Goal: Task Accomplishment & Management: Complete application form

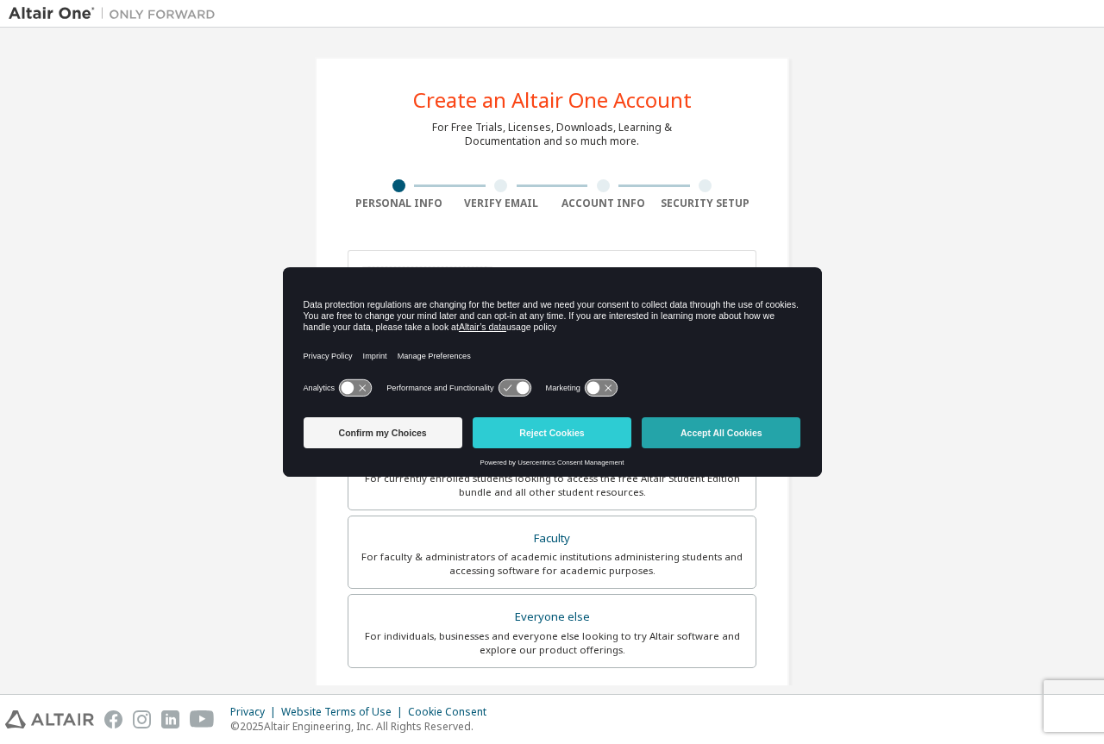
click at [725, 427] on button "Accept All Cookies" at bounding box center [721, 432] width 159 height 31
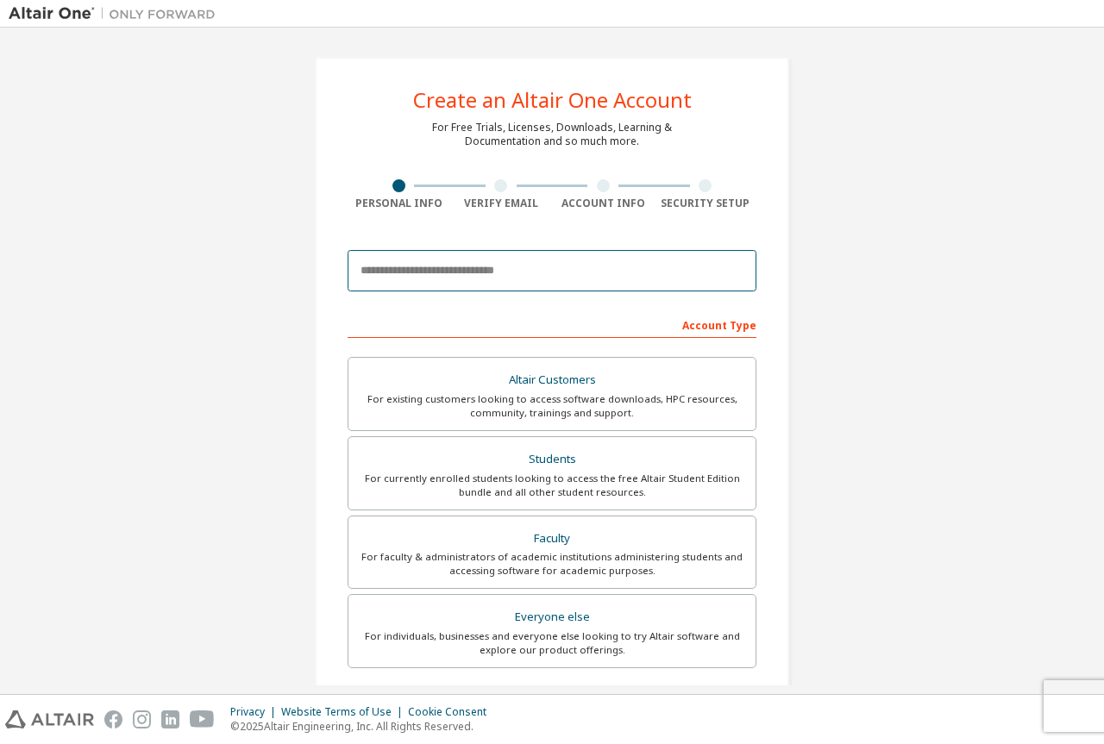
click at [442, 279] on input "email" at bounding box center [552, 270] width 409 height 41
type input "**********"
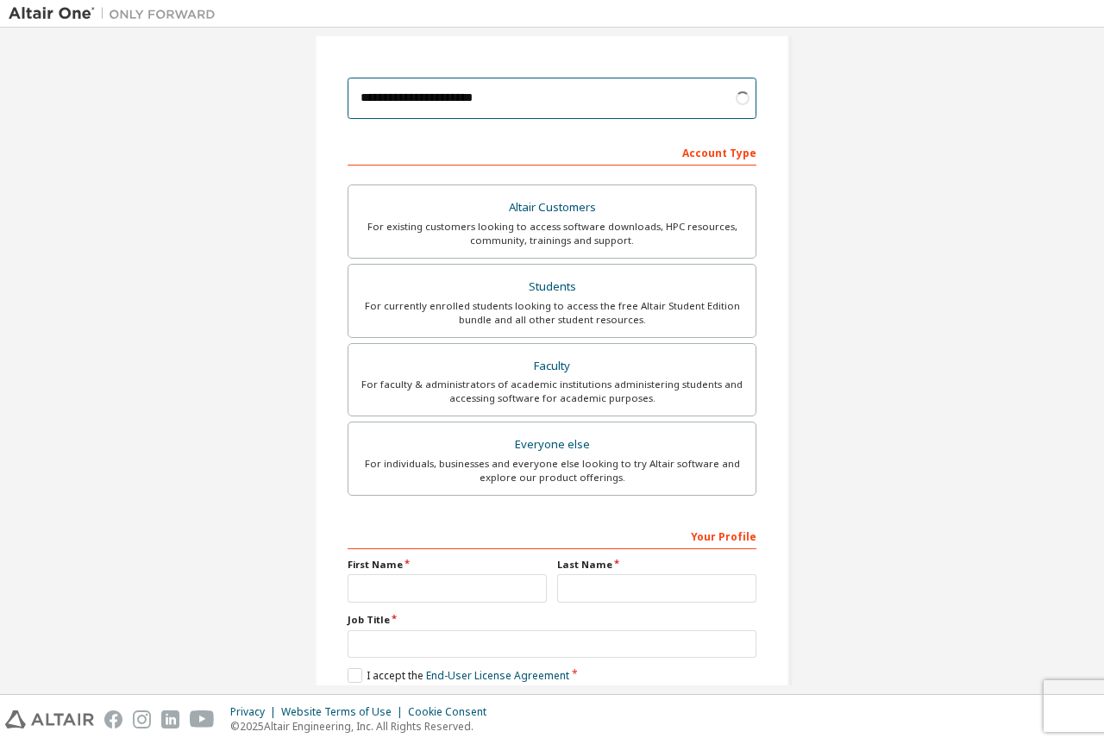
scroll to position [264, 0]
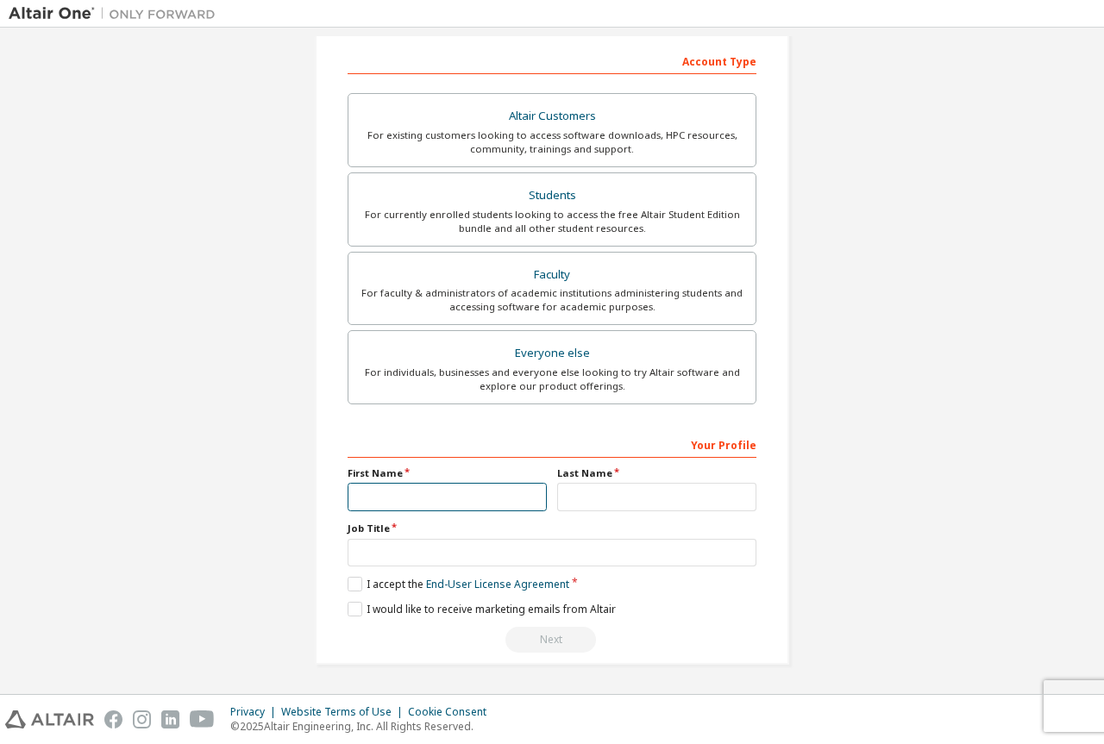
click at [386, 497] on input "text" at bounding box center [447, 497] width 199 height 28
type input "***"
click at [590, 491] on input "text" at bounding box center [656, 497] width 199 height 28
type input "***"
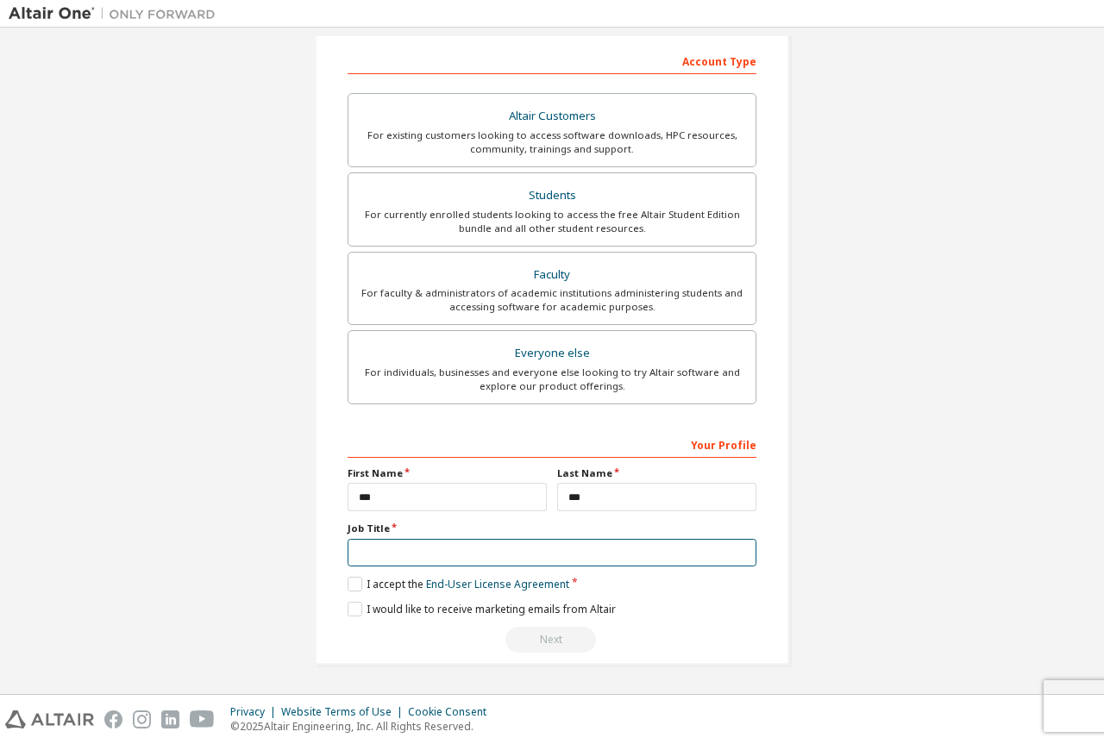
click at [373, 548] on input "text" at bounding box center [552, 553] width 409 height 28
type input "*******"
click at [348, 582] on label "I accept the End-User License Agreement" at bounding box center [459, 584] width 222 height 15
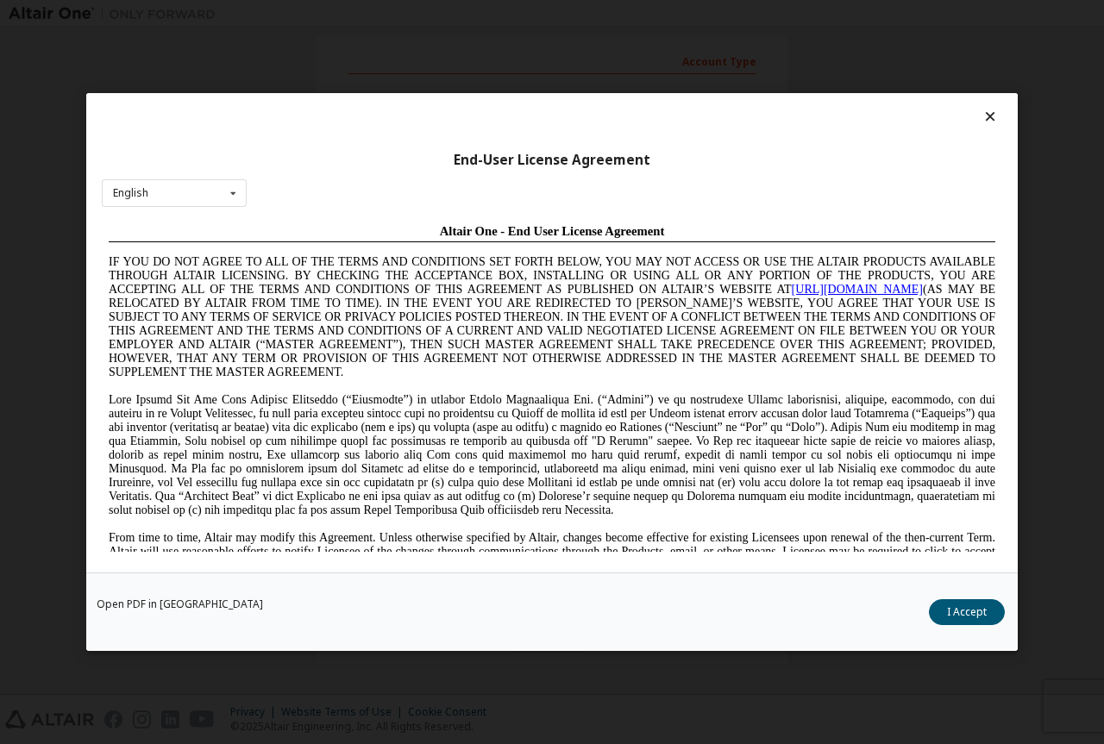
scroll to position [0, 0]
click at [981, 604] on button "I Accept" at bounding box center [967, 612] width 76 height 26
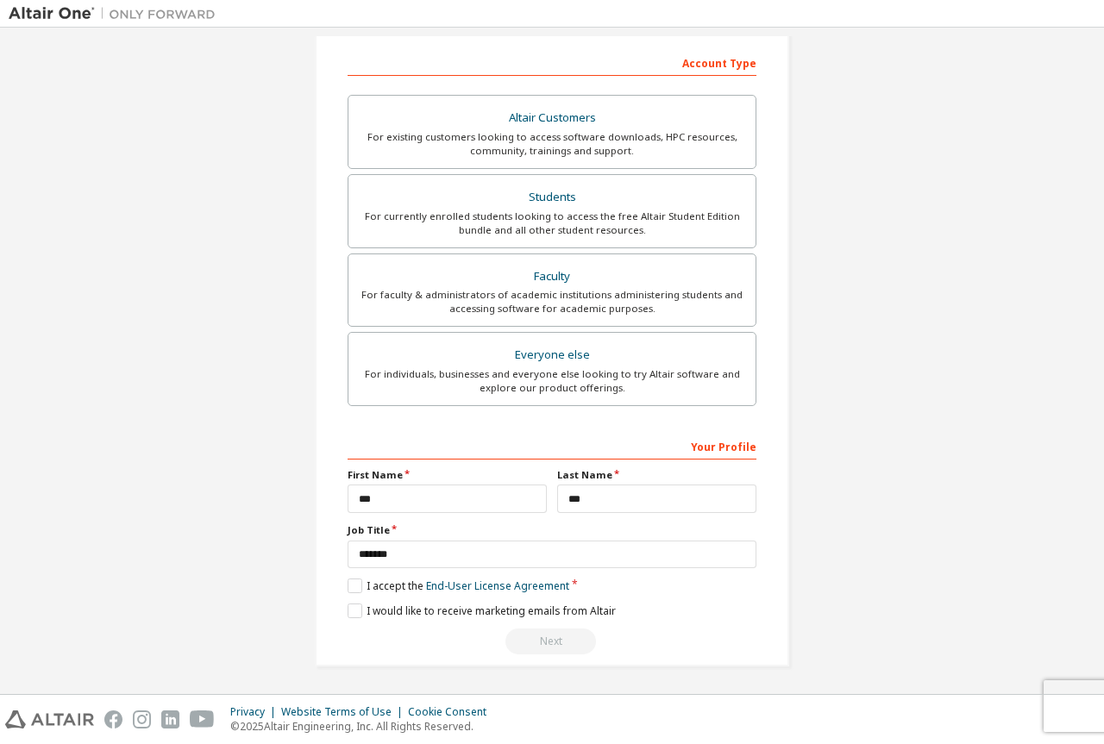
scroll to position [264, 0]
click at [352, 615] on label "I would like to receive marketing emails from Altair" at bounding box center [482, 609] width 268 height 15
click at [361, 607] on label "I would like to receive marketing emails from Altair" at bounding box center [482, 609] width 268 height 15
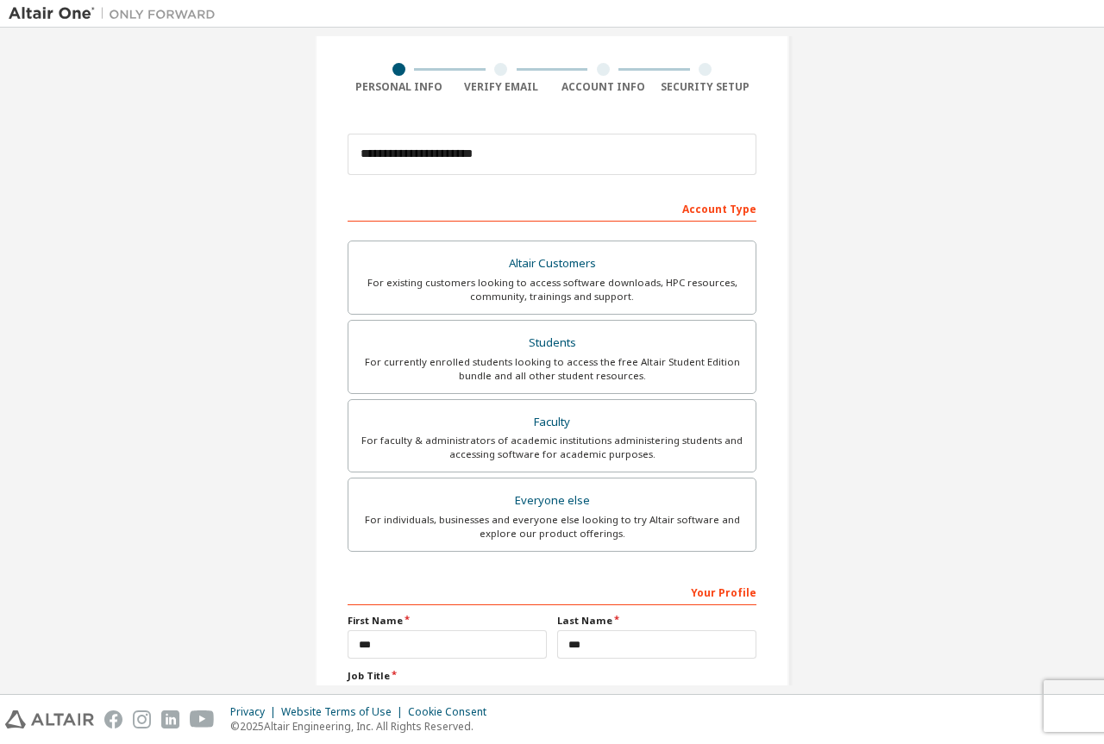
scroll to position [172, 0]
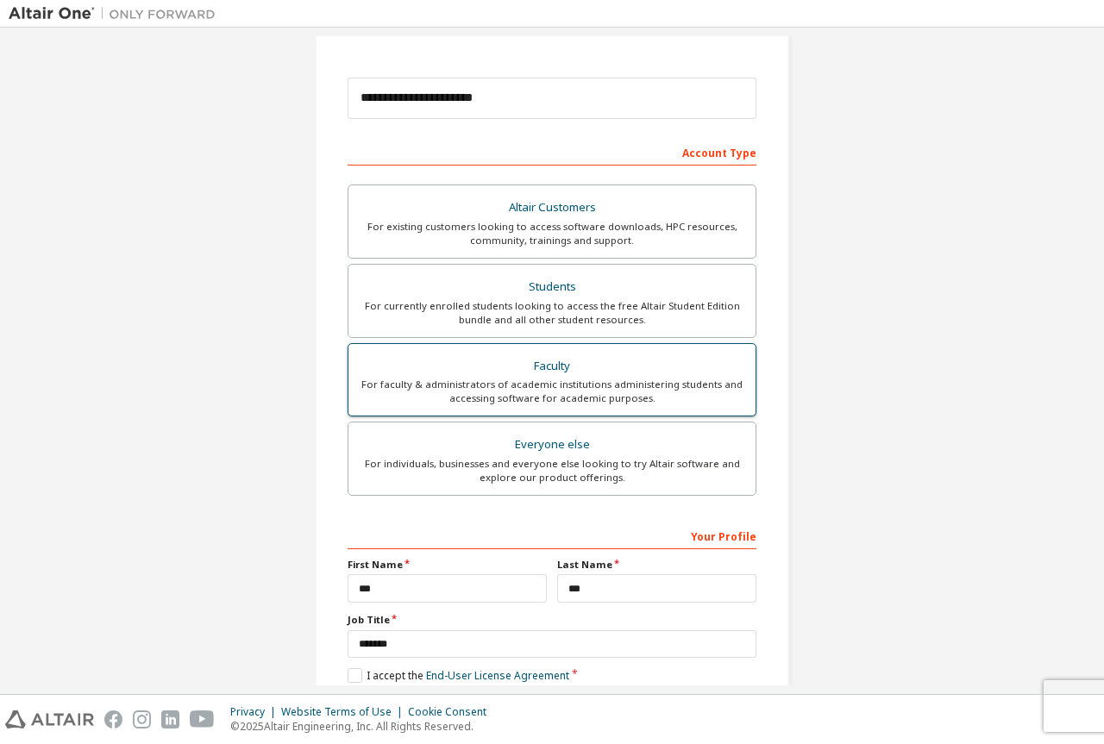
click at [528, 374] on div "Faculty" at bounding box center [552, 366] width 386 height 24
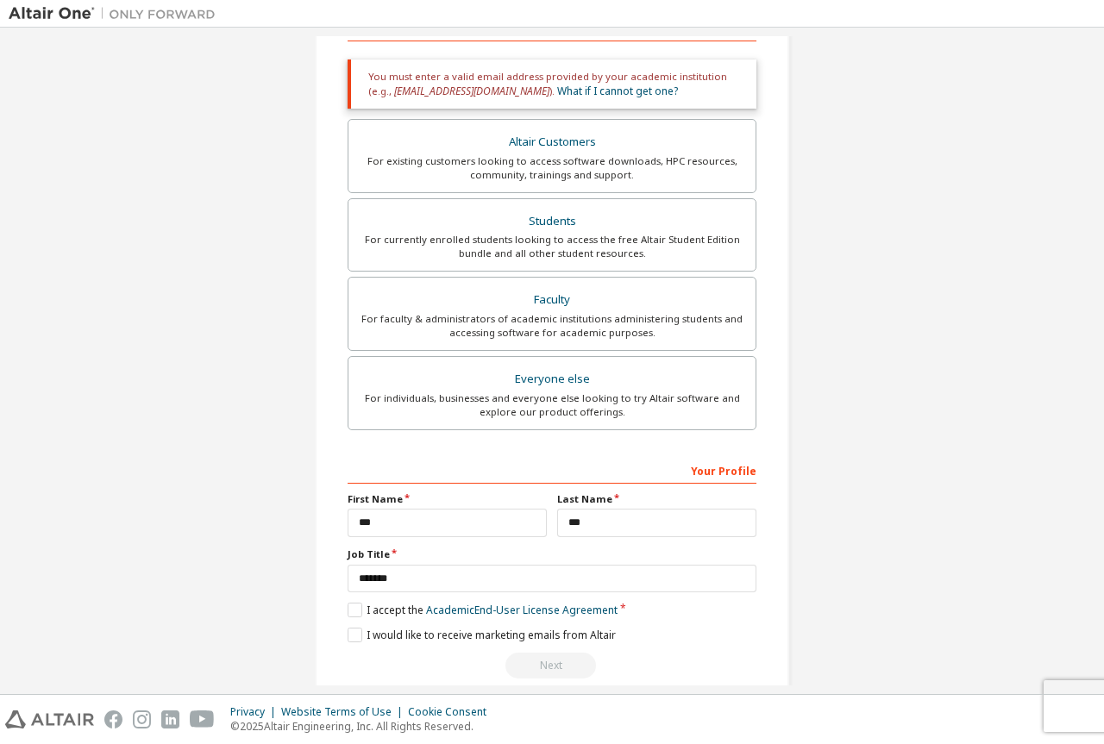
scroll to position [323, 0]
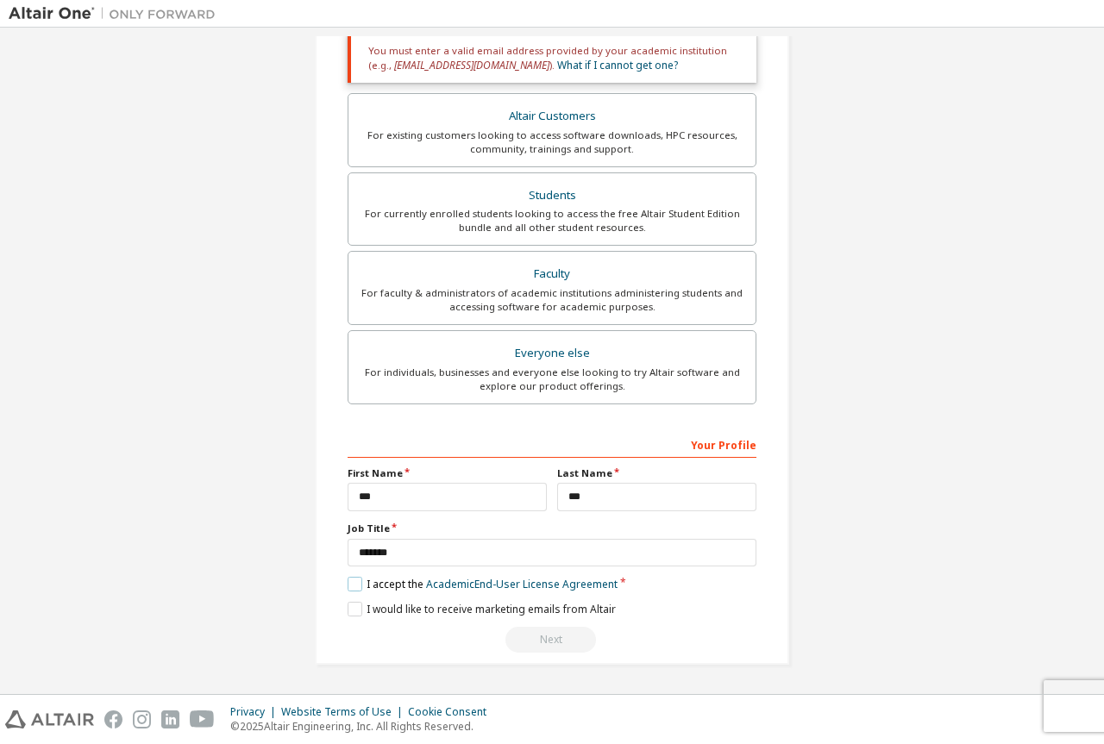
click at [353, 584] on label "I accept the Academic End-User License Agreement" at bounding box center [483, 584] width 270 height 15
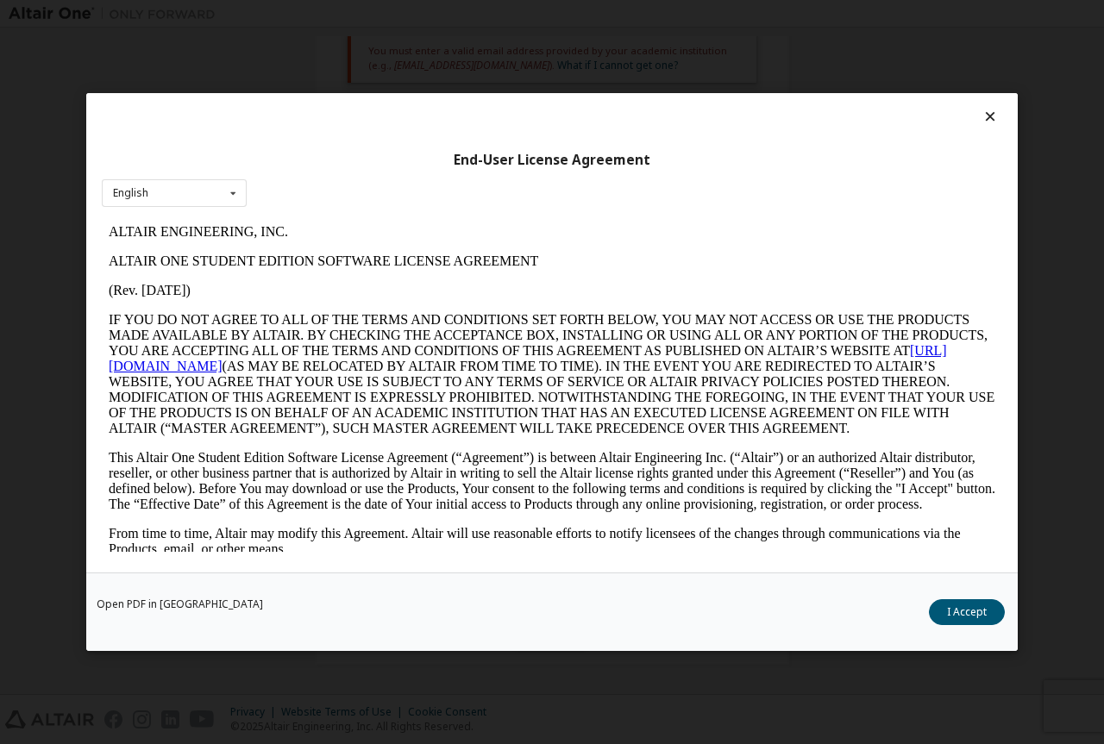
scroll to position [0, 0]
click at [961, 609] on button "I Accept" at bounding box center [967, 612] width 76 height 26
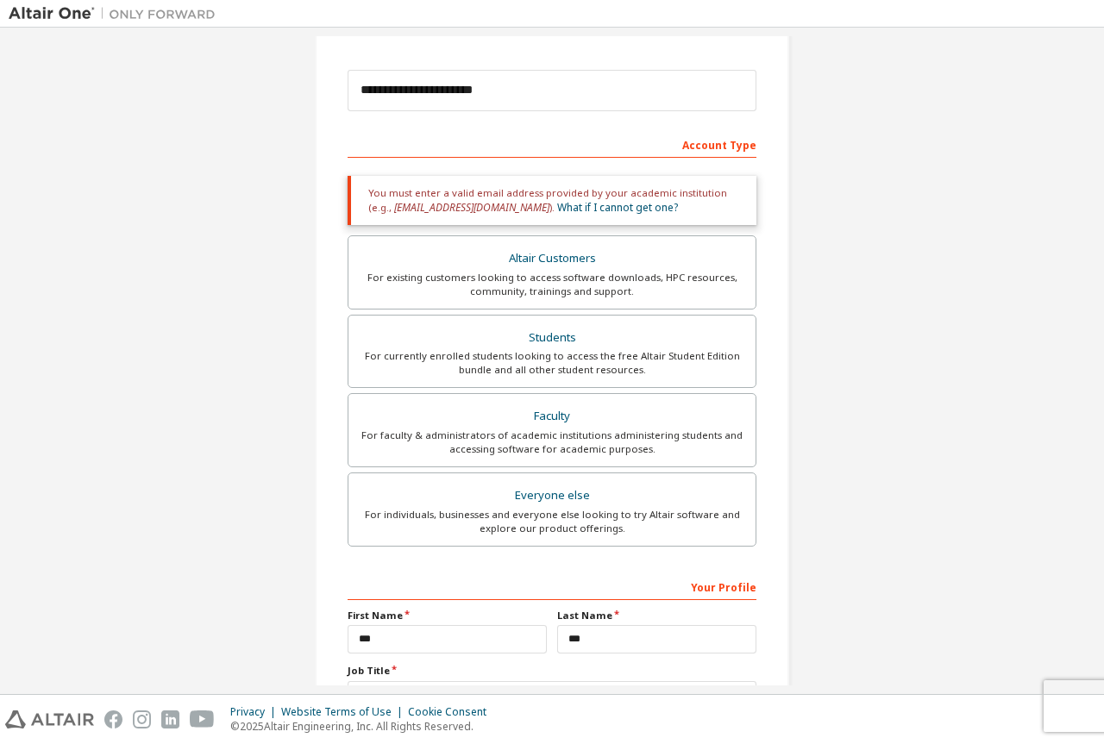
scroll to position [64, 0]
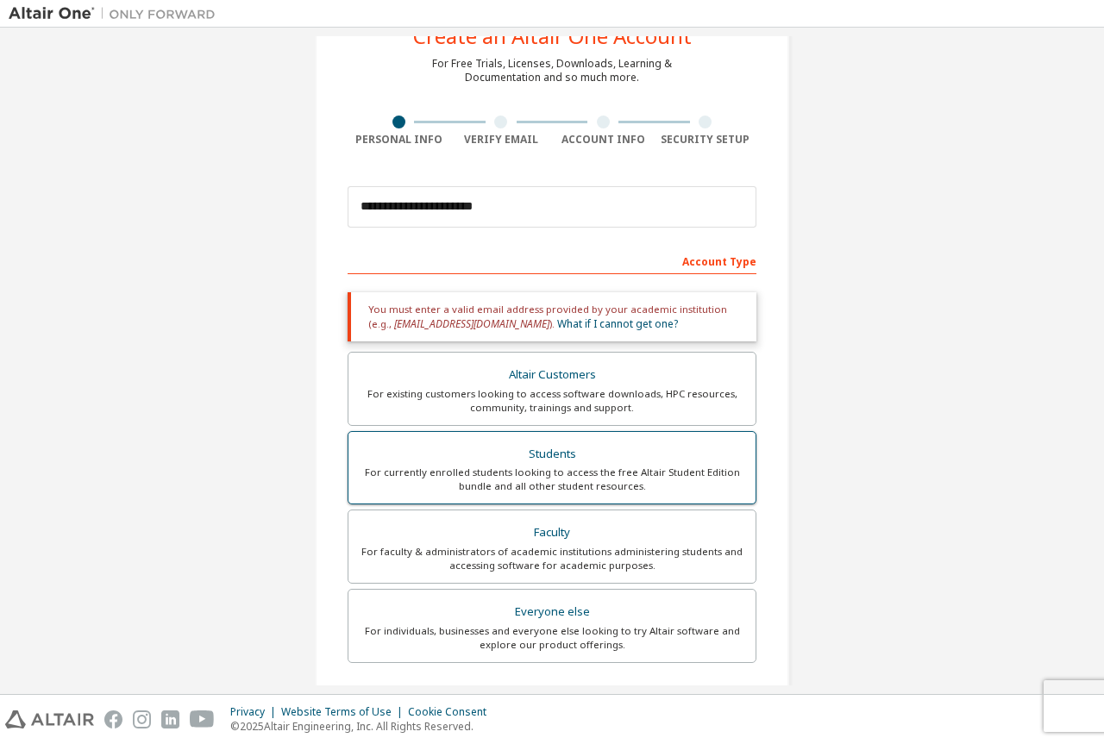
click at [541, 461] on div "Students" at bounding box center [552, 454] width 386 height 24
click at [621, 461] on div "Students" at bounding box center [552, 454] width 386 height 24
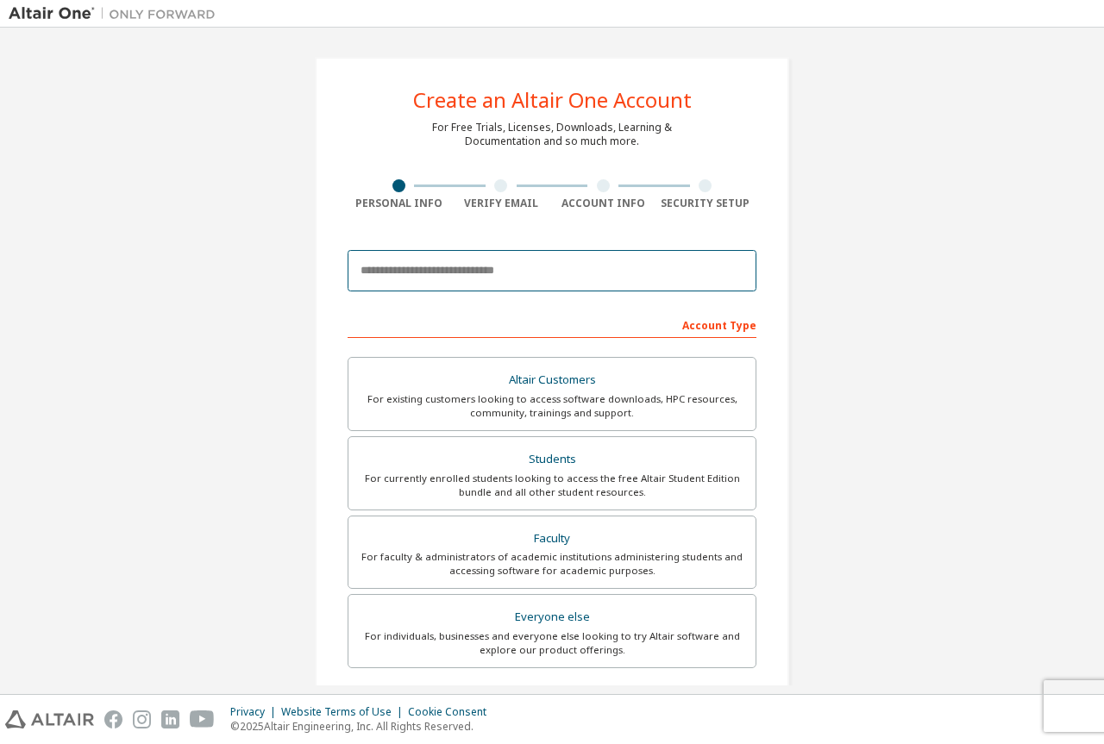
click at [442, 262] on input "email" at bounding box center [552, 270] width 409 height 41
type input "**********"
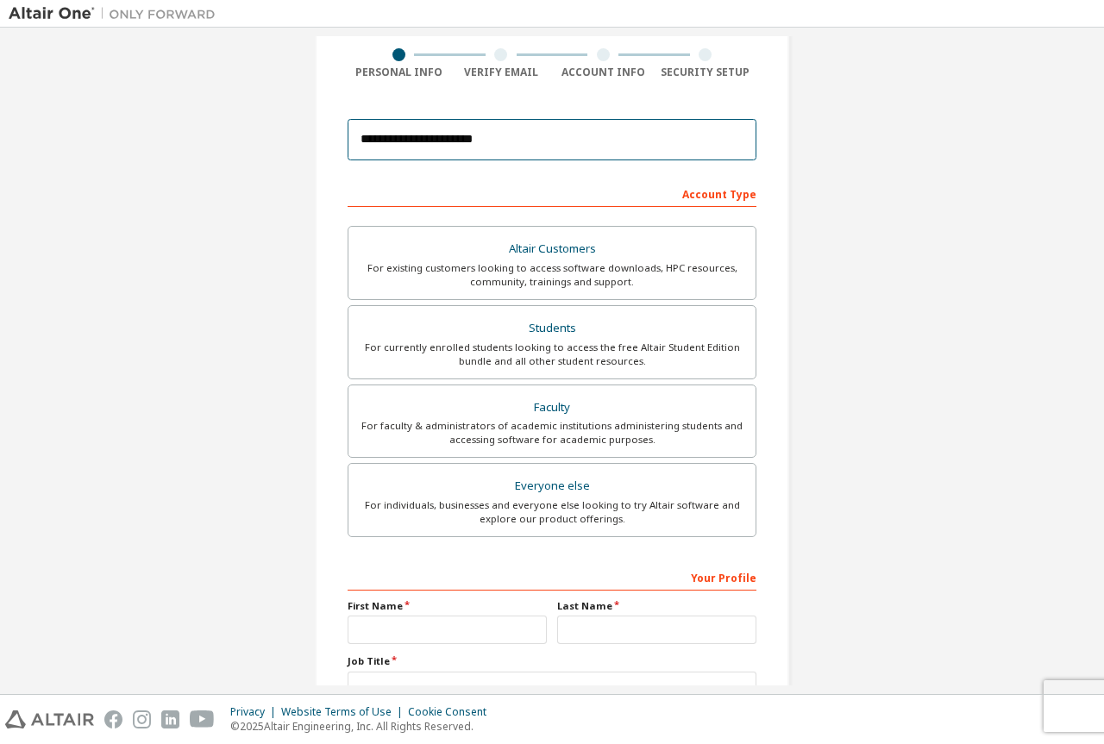
scroll to position [172, 0]
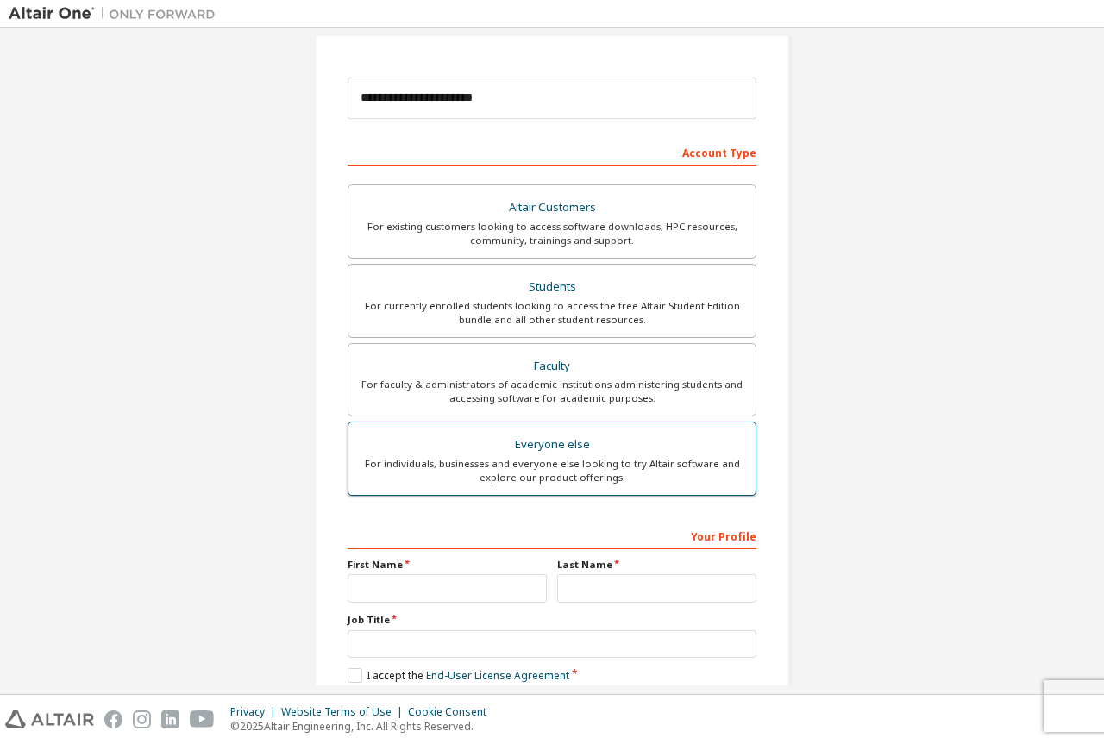
click at [544, 457] on div "For individuals, businesses and everyone else looking to try Altair software an…" at bounding box center [552, 471] width 386 height 28
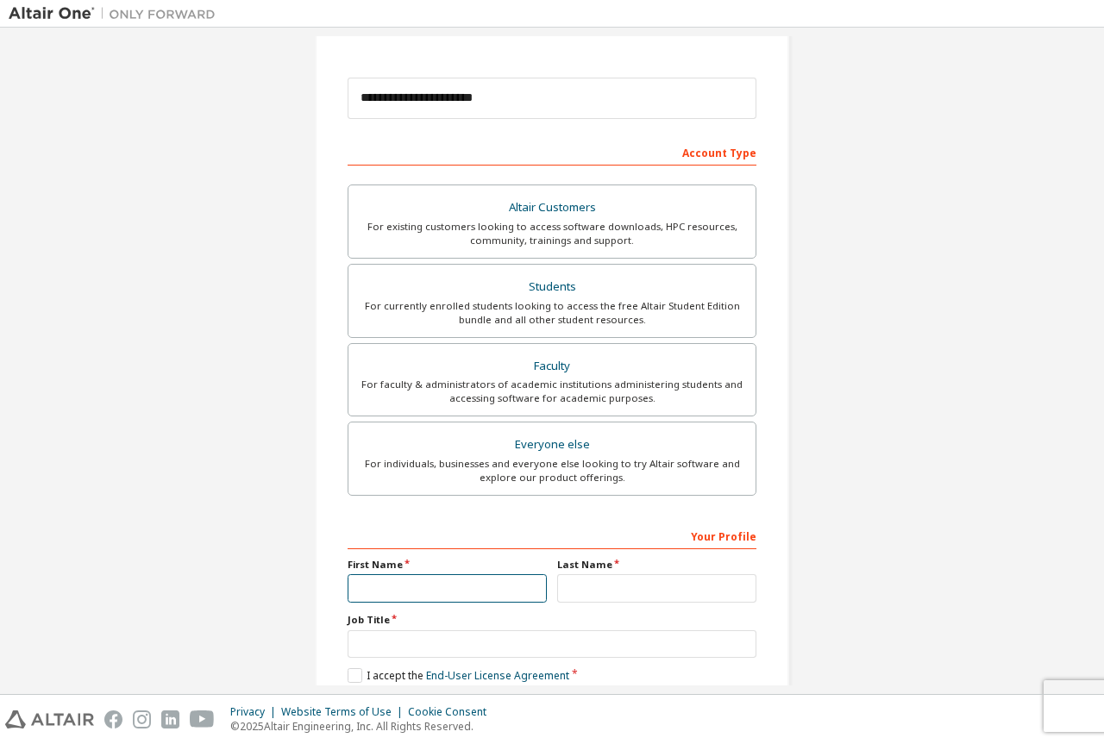
click at [384, 593] on input "text" at bounding box center [447, 588] width 199 height 28
type input "***"
click at [609, 580] on input "text" at bounding box center [656, 588] width 199 height 28
type input "***"
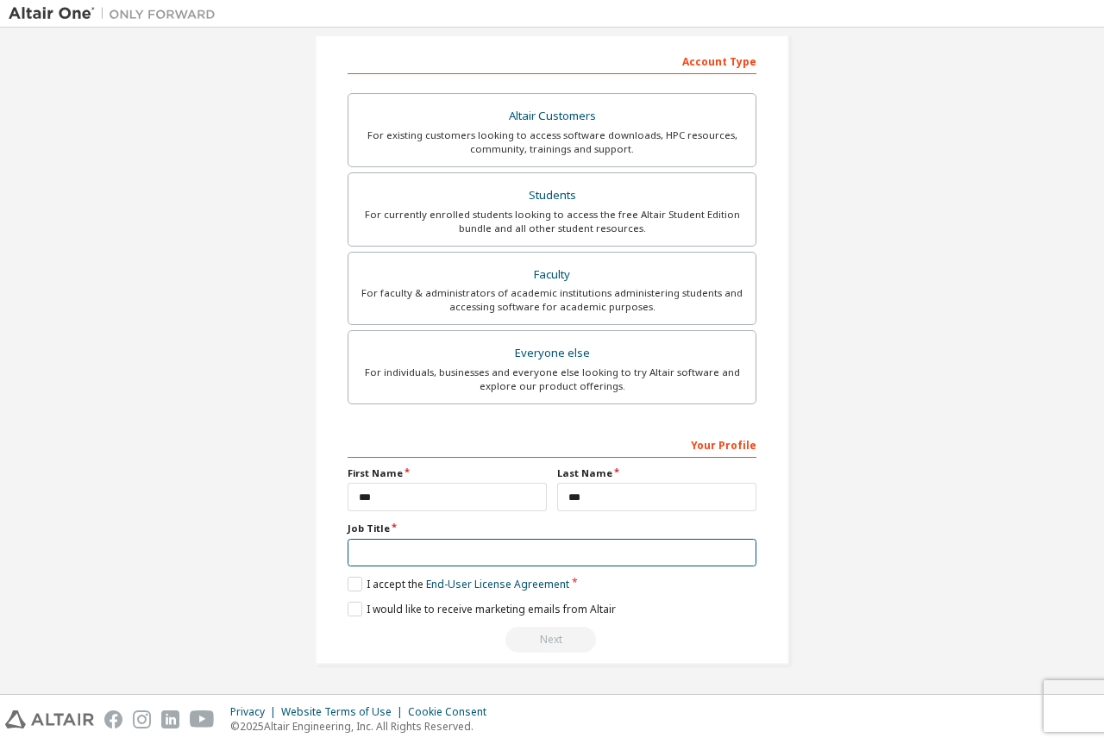
click at [384, 550] on input "text" at bounding box center [552, 553] width 409 height 28
type input "*******"
click at [351, 584] on label "I accept the End-User License Agreement" at bounding box center [459, 584] width 222 height 15
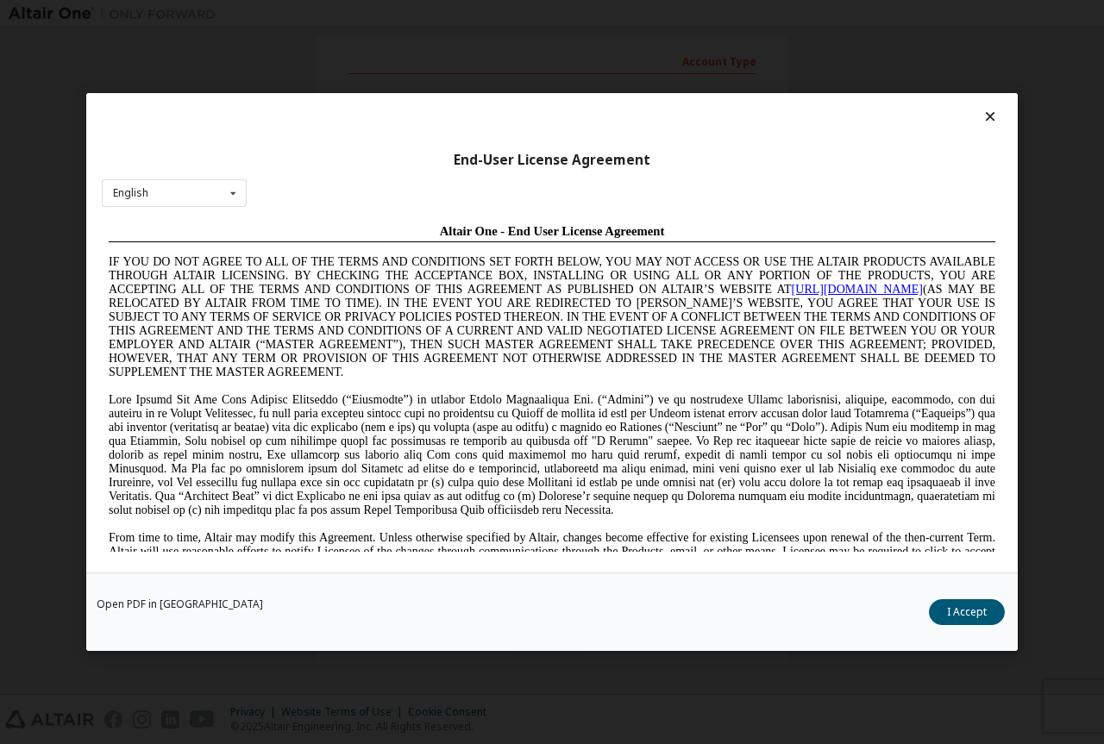
scroll to position [0, 0]
click at [962, 605] on button "I Accept" at bounding box center [967, 612] width 76 height 26
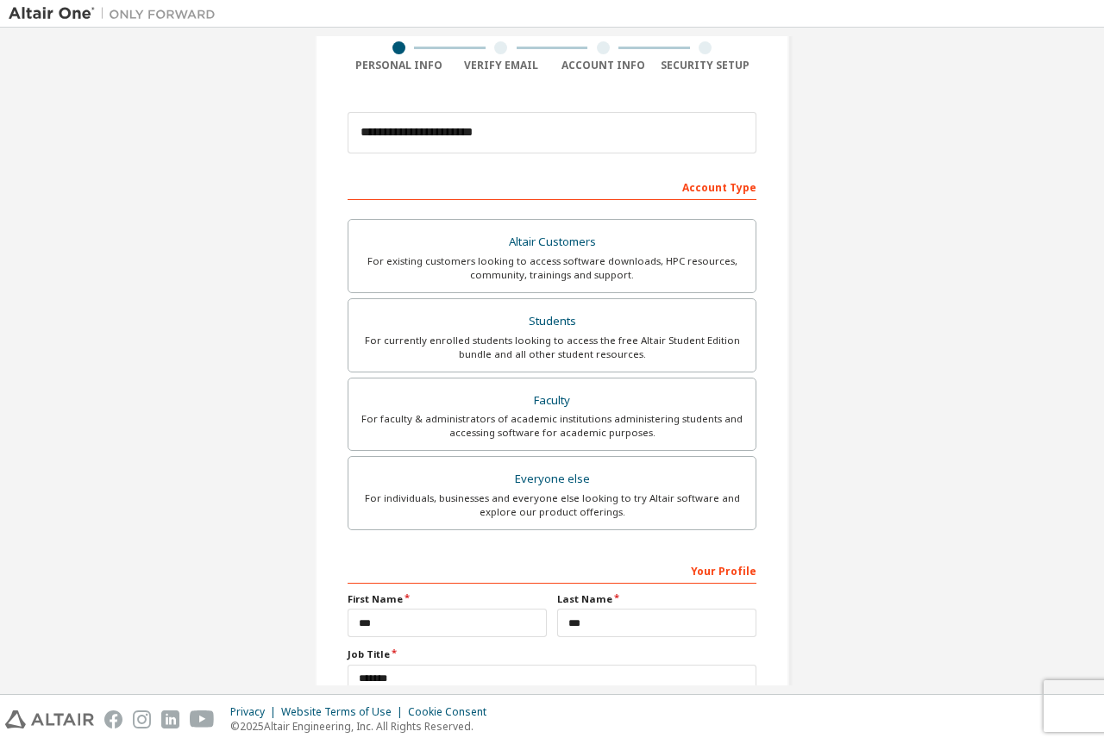
scroll to position [264, 0]
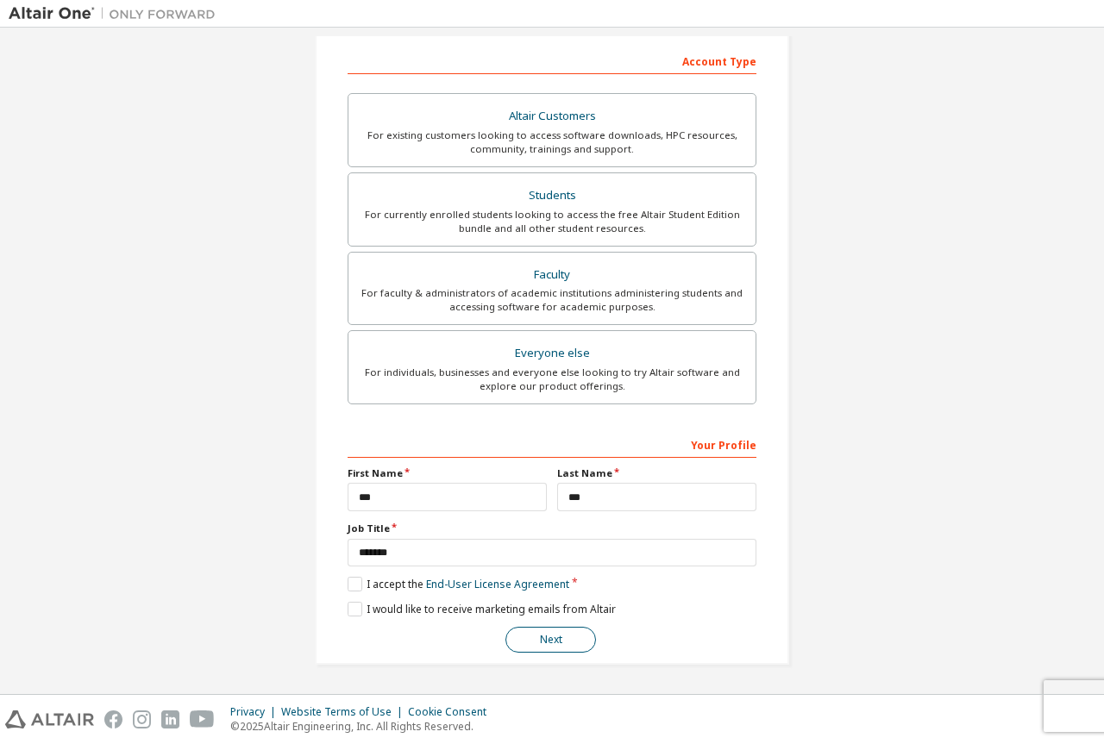
click at [535, 649] on button "Next" at bounding box center [550, 640] width 91 height 26
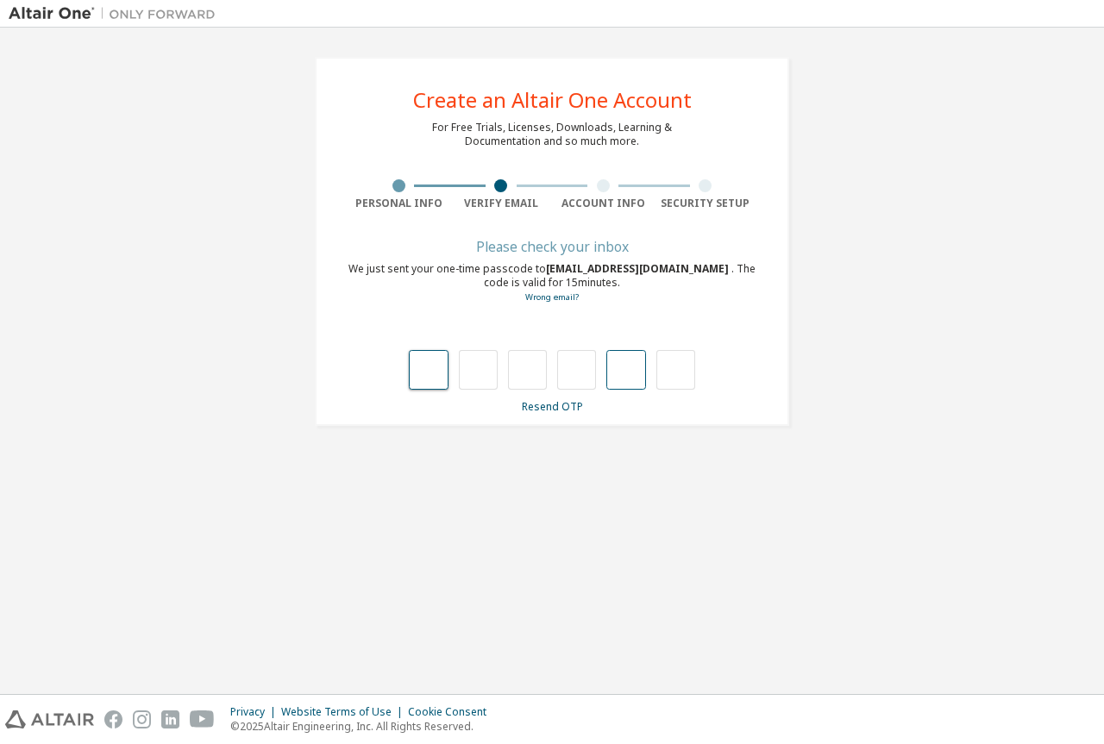
type input "*"
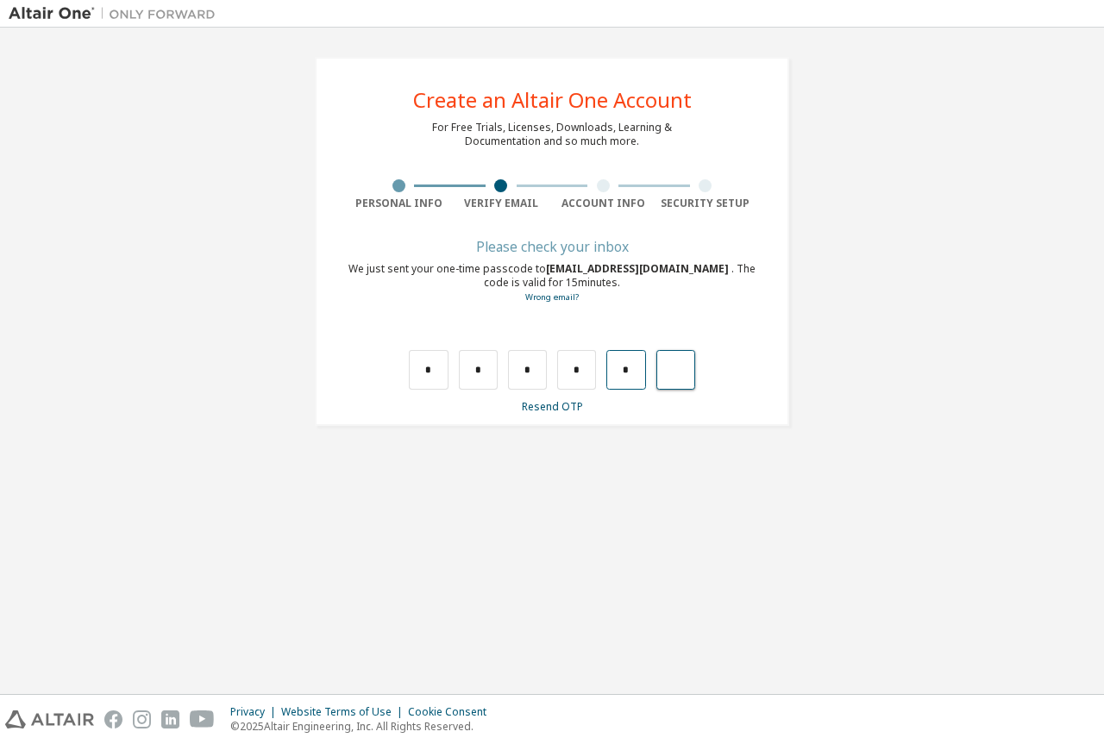
type input "*"
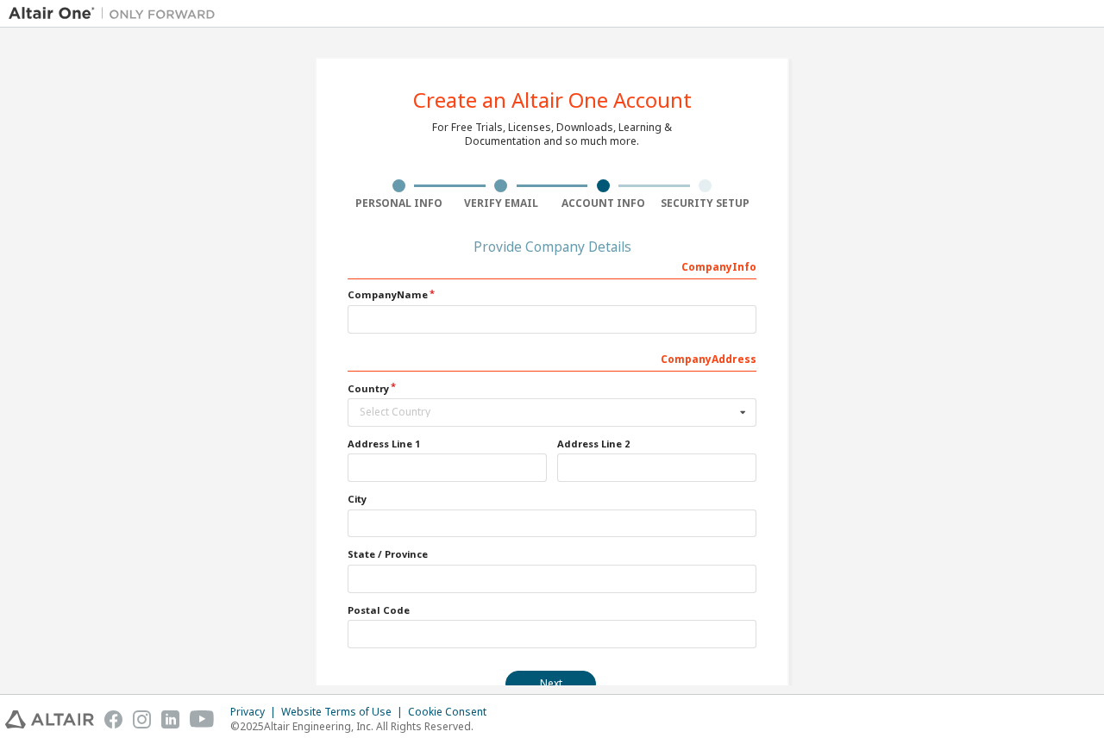
scroll to position [44, 0]
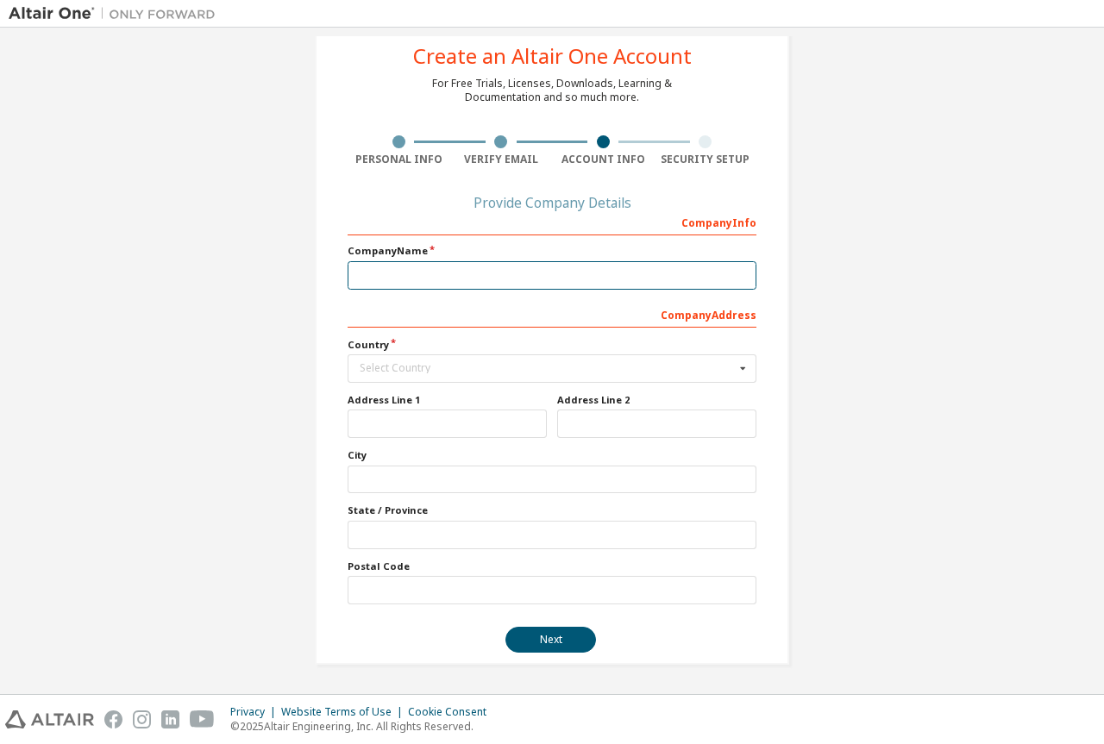
click at [408, 273] on input "text" at bounding box center [552, 275] width 409 height 28
click at [421, 369] on div "Select Country" at bounding box center [547, 368] width 375 height 10
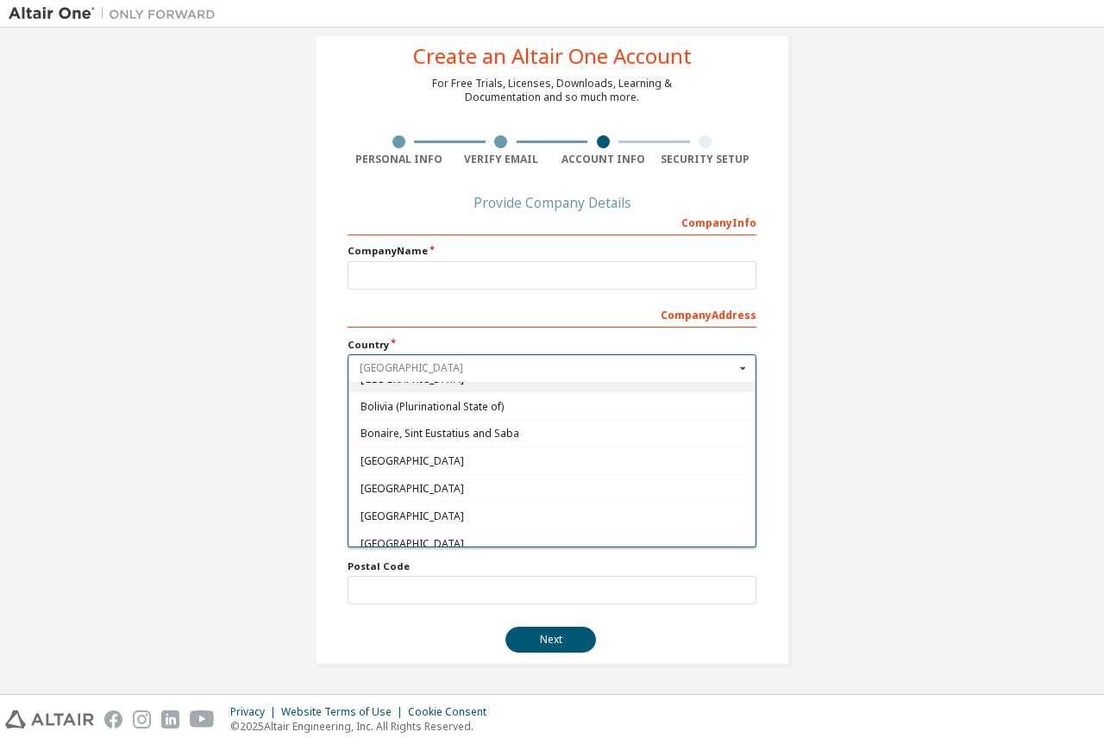
scroll to position [690, 0]
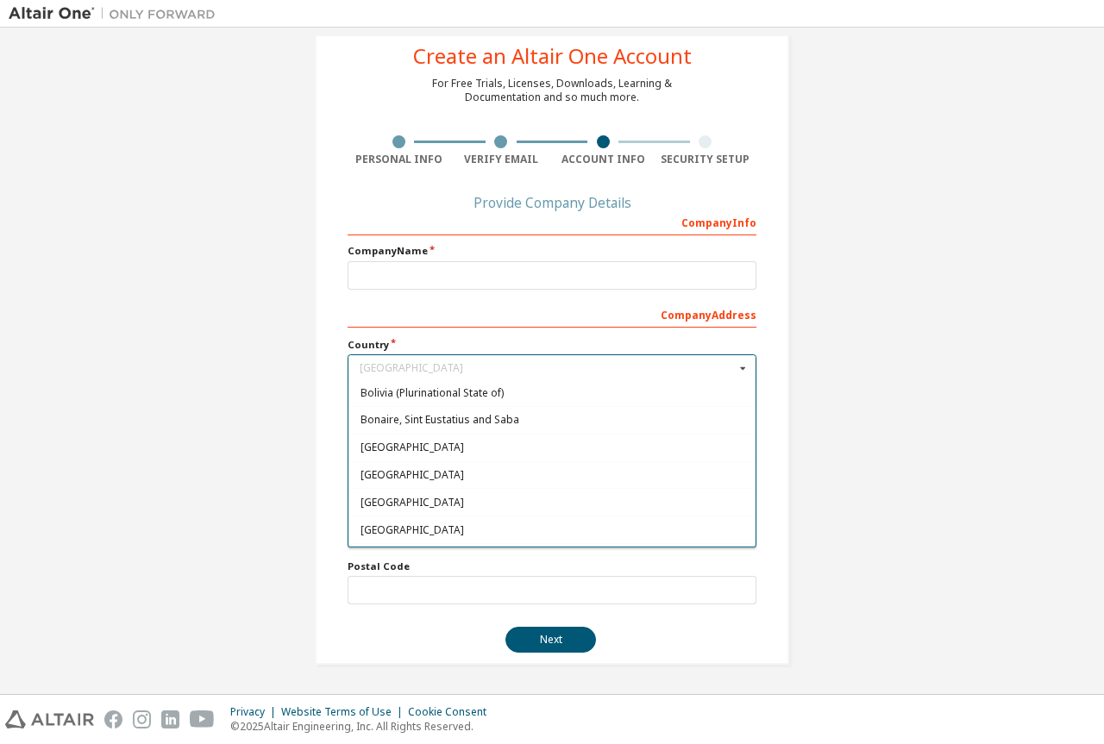
click at [430, 392] on span "Bolivia (Plurinational State of)" at bounding box center [553, 392] width 384 height 10
type input "***"
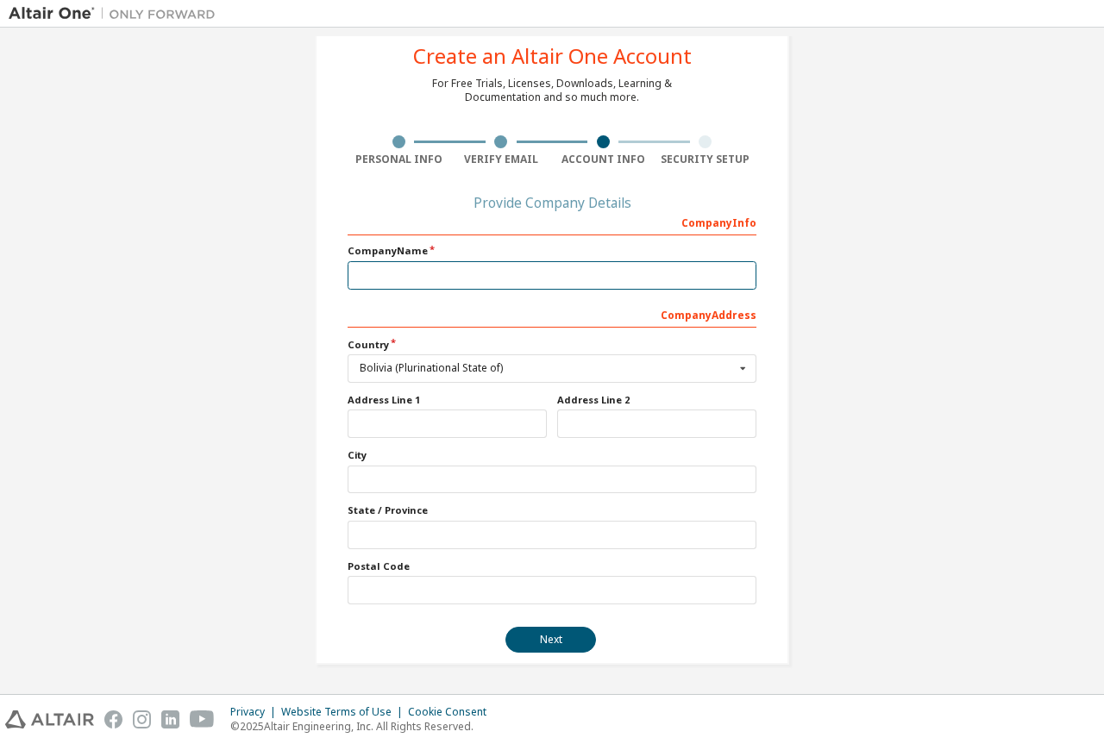
click at [429, 275] on input "text" at bounding box center [552, 275] width 409 height 28
type input "***"
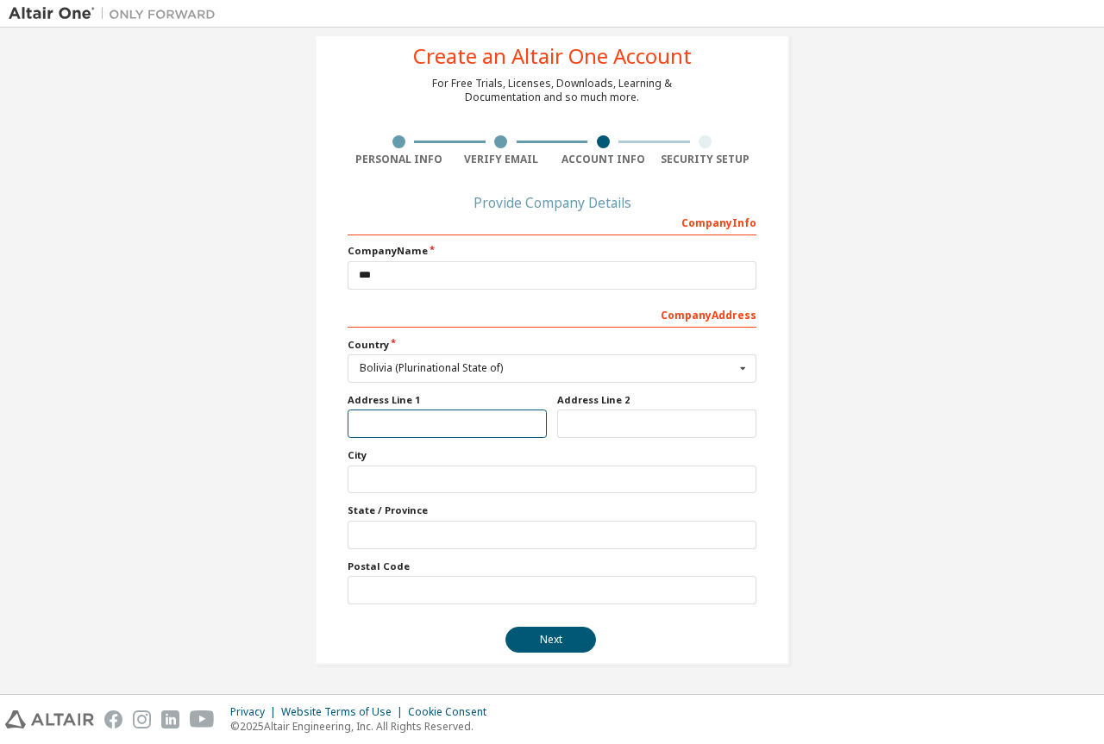
click at [397, 432] on input "text" at bounding box center [447, 424] width 199 height 28
click at [544, 628] on button "Next" at bounding box center [550, 640] width 91 height 26
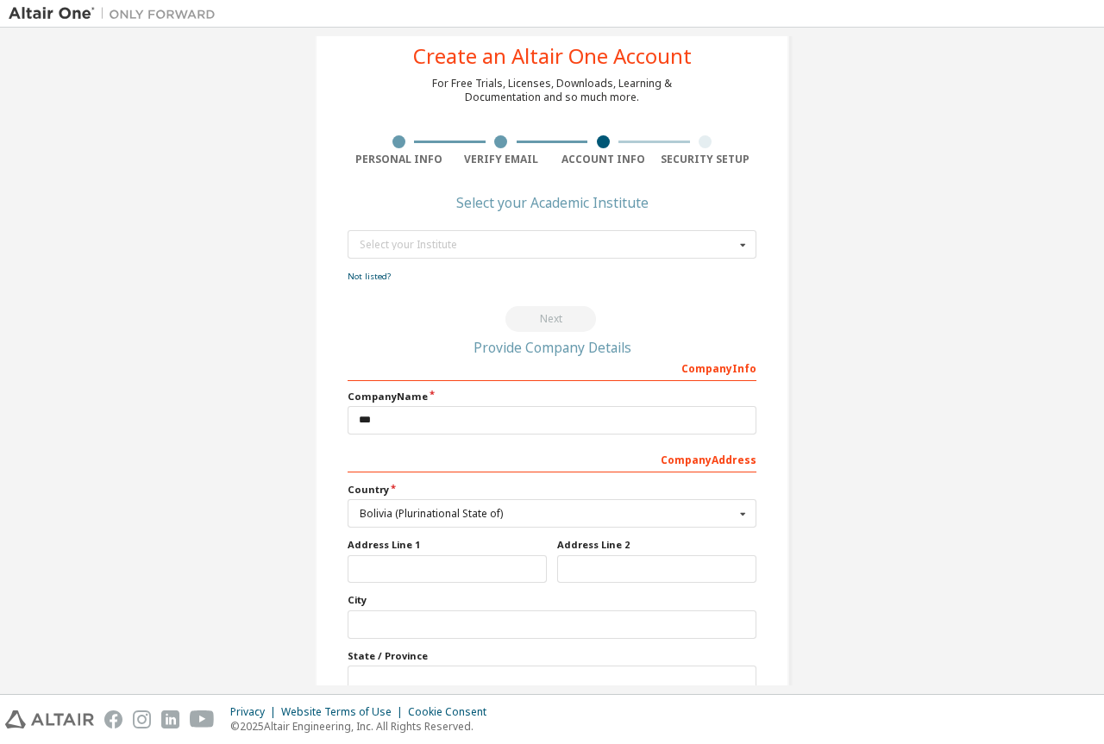
scroll to position [0, 0]
